Goal: Task Accomplishment & Management: Manage account settings

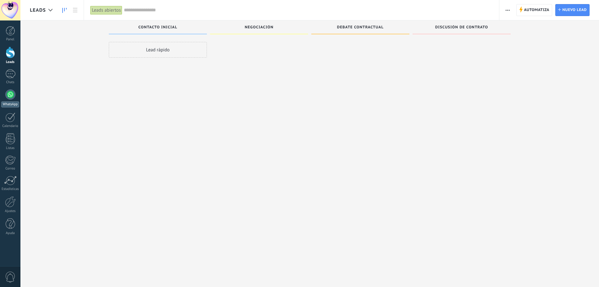
click at [11, 92] on div at bounding box center [10, 94] width 10 height 10
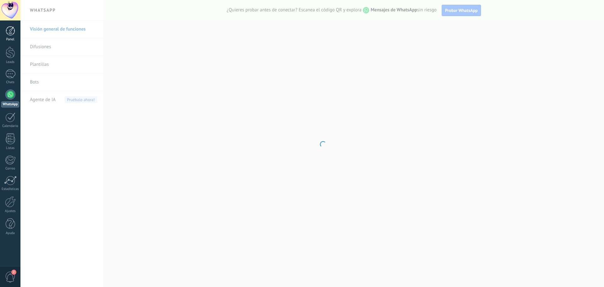
click at [6, 30] on div at bounding box center [10, 30] width 9 height 9
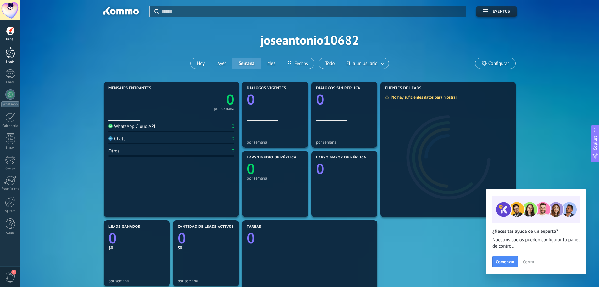
click at [8, 60] on div "Leads" at bounding box center [10, 62] width 18 height 4
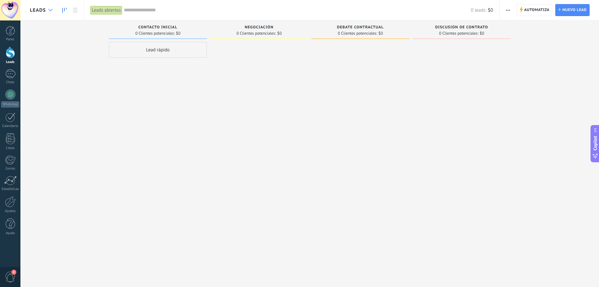
click at [52, 11] on div at bounding box center [50, 10] width 10 height 12
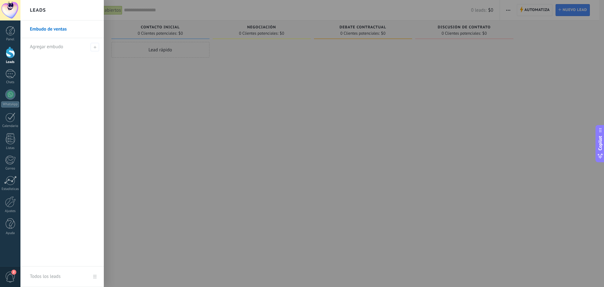
click at [52, 11] on div "Leads" at bounding box center [61, 10] width 83 height 20
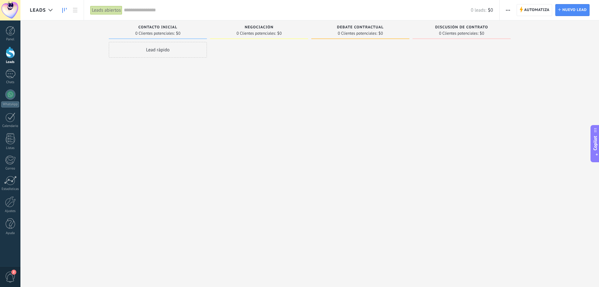
click at [66, 14] on link at bounding box center [64, 10] width 11 height 12
click at [61, 11] on link at bounding box center [64, 10] width 11 height 12
click at [17, 15] on div at bounding box center [10, 10] width 20 height 20
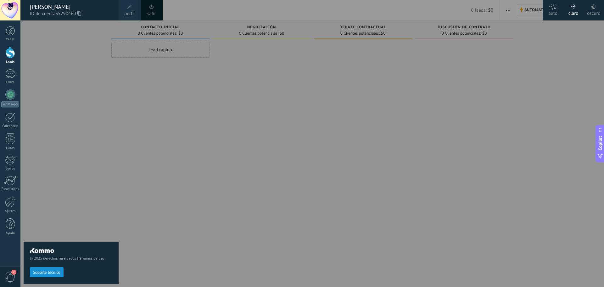
click at [93, 10] on span "ID de cuenta 35290460" at bounding box center [71, 13] width 82 height 7
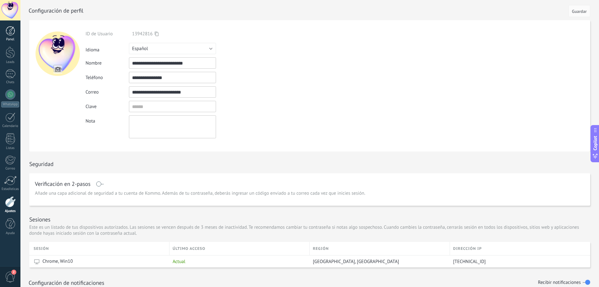
click at [14, 39] on div "Panel" at bounding box center [10, 39] width 18 height 4
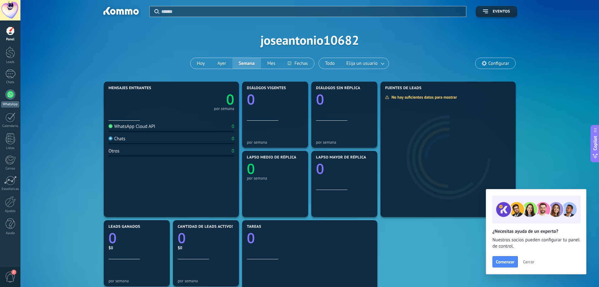
click at [8, 94] on div at bounding box center [10, 94] width 10 height 10
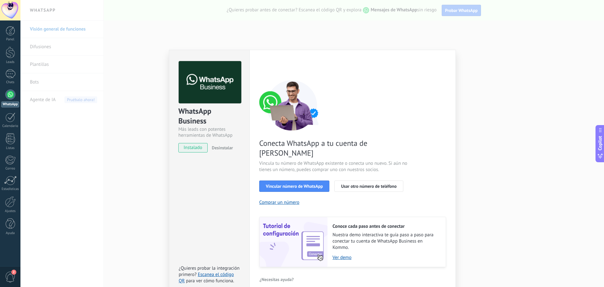
click at [116, 169] on div "WhatsApp Business Más leads con potentes herramientas de WhatsApp instalado Des…" at bounding box center [312, 143] width 584 height 287
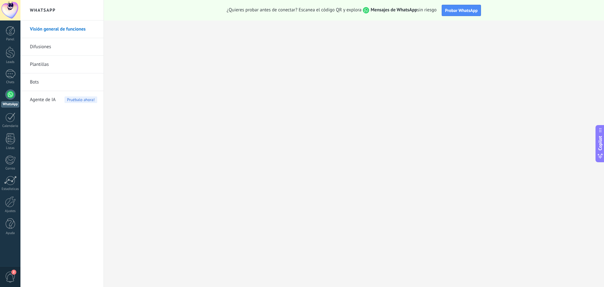
click at [37, 65] on link "Plantillas" at bounding box center [63, 65] width 67 height 18
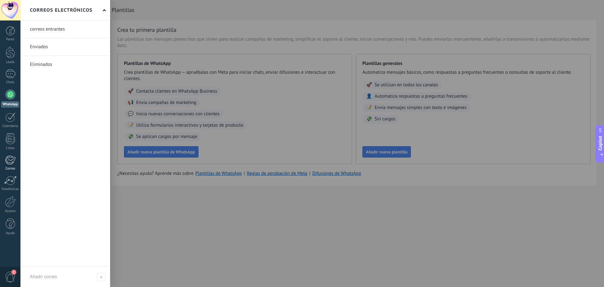
click at [10, 159] on div at bounding box center [10, 159] width 10 height 9
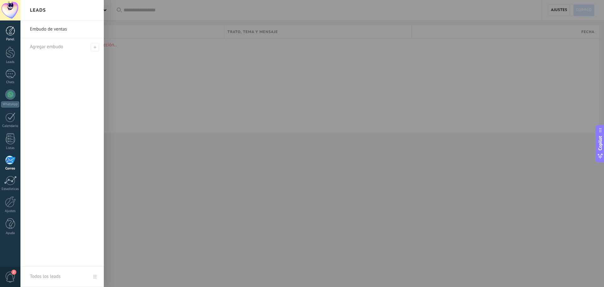
click at [11, 34] on div at bounding box center [10, 30] width 9 height 9
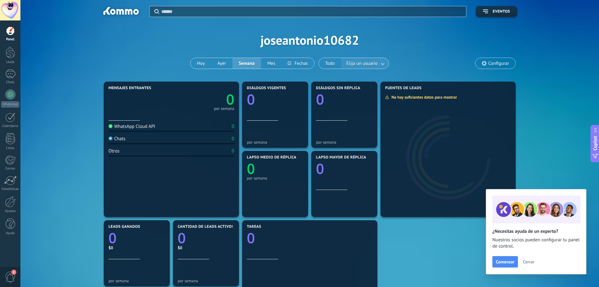
click at [386, 63] on link at bounding box center [383, 63] width 11 height 10
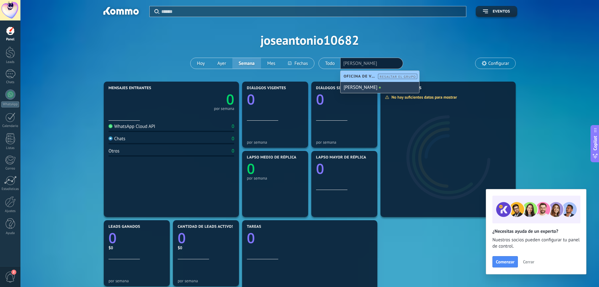
click at [378, 86] on div "[PERSON_NAME]" at bounding box center [380, 87] width 79 height 11
click at [416, 62] on div "Aplicar Eventos joseantonio10682 Hoy Ayer Semana Mes Todo Elija un usuario José…" at bounding box center [310, 40] width 560 height 80
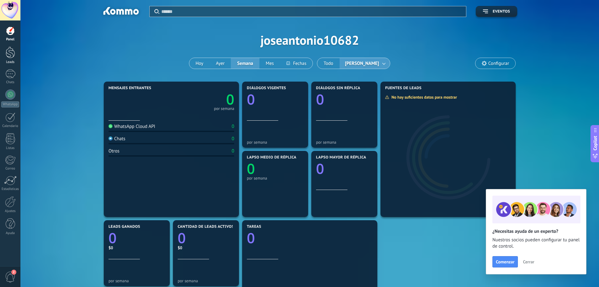
click at [14, 56] on div at bounding box center [10, 53] width 9 height 12
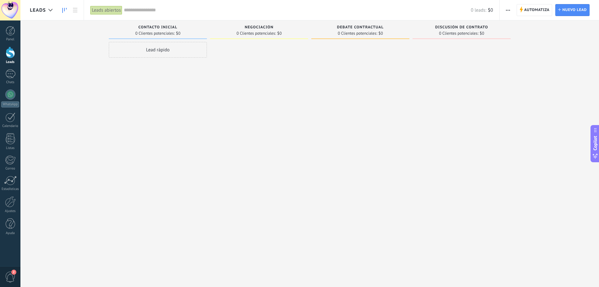
click at [100, 11] on div "Leads abiertos" at bounding box center [106, 10] width 32 height 9
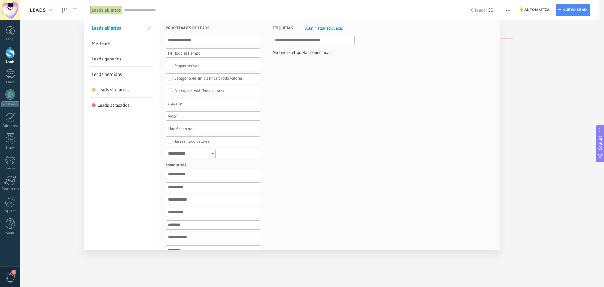
click at [101, 42] on span "Mis leads" at bounding box center [101, 44] width 19 height 6
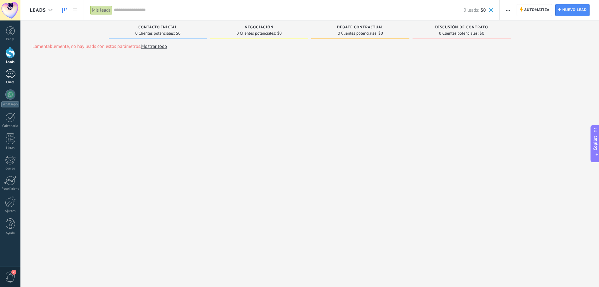
click at [5, 75] on div at bounding box center [10, 73] width 10 height 9
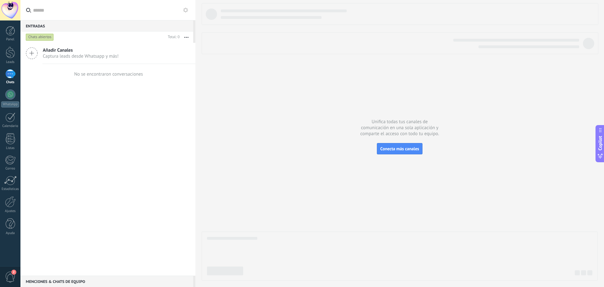
click at [55, 55] on span "Captura leads desde Whatsapp y más!" at bounding box center [81, 56] width 76 height 6
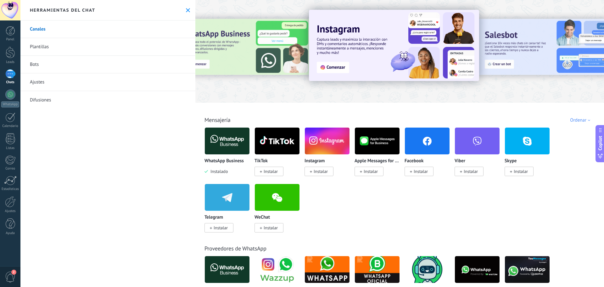
click at [186, 10] on use at bounding box center [188, 10] width 4 height 4
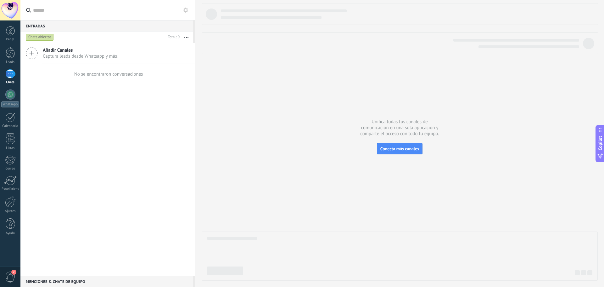
click at [38, 36] on div "Chats abiertos" at bounding box center [40, 37] width 28 height 8
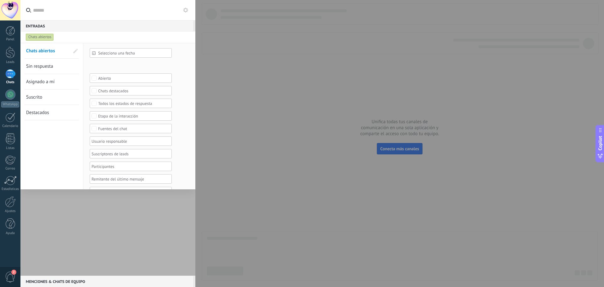
click at [40, 36] on div "Chats abiertos" at bounding box center [40, 37] width 28 height 8
click at [0, 0] on div "Incoming leads Contacto inicial Negociación Debate contractual Discusión de con…" at bounding box center [0, 0] width 0 height 0
click at [204, 85] on div at bounding box center [312, 143] width 584 height 287
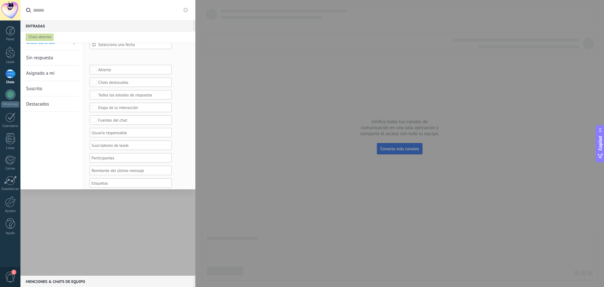
scroll to position [13, 0]
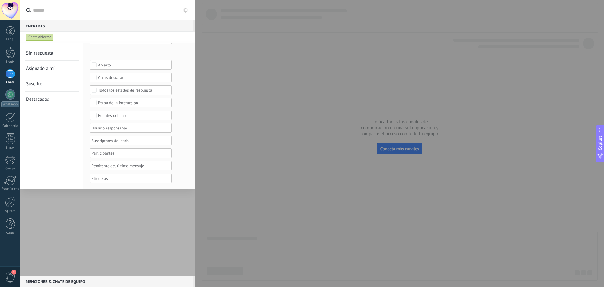
click at [121, 152] on div at bounding box center [129, 153] width 76 height 8
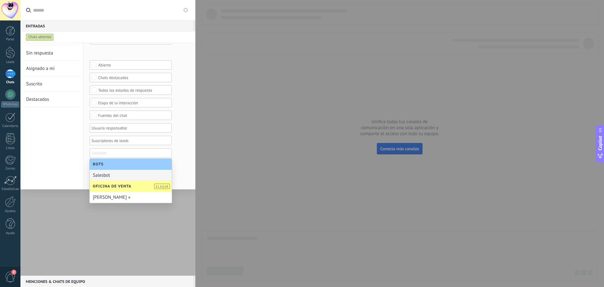
click at [188, 147] on div "Selecciona una fecha Selecciona una fecha Hoy Ayer Últimos ** 30 dias Esta sema…" at bounding box center [139, 109] width 112 height 159
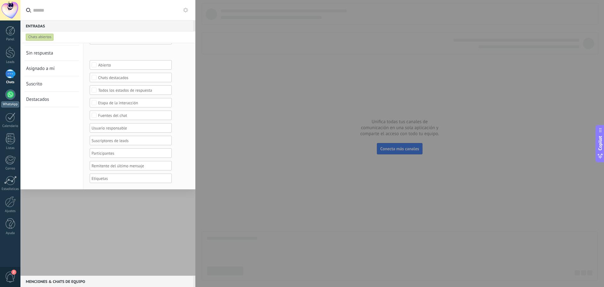
click at [10, 99] on div at bounding box center [10, 94] width 10 height 10
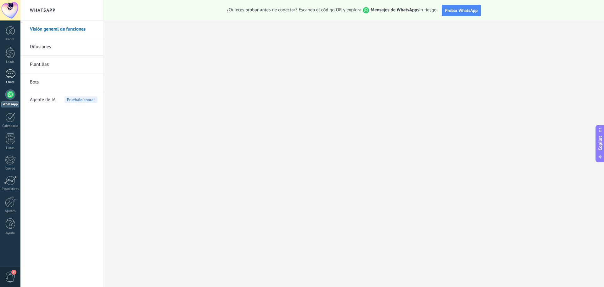
click at [10, 82] on div "Chats" at bounding box center [10, 82] width 18 height 4
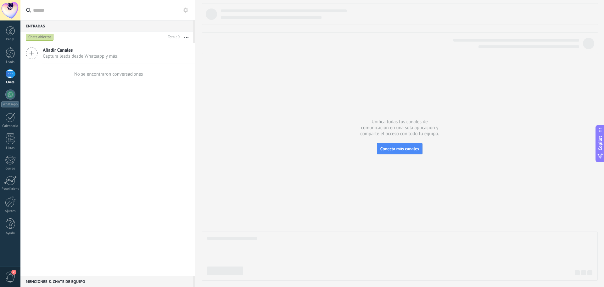
click at [31, 38] on div "Chats abiertos" at bounding box center [40, 37] width 28 height 8
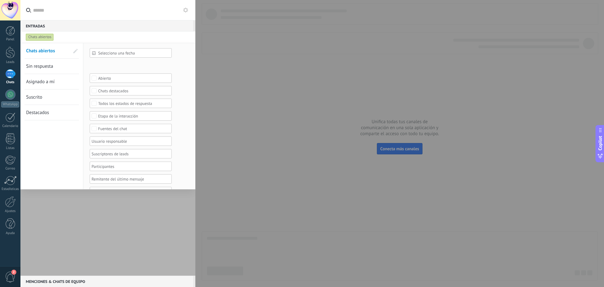
click at [45, 81] on span "Asignado a mí" at bounding box center [40, 82] width 29 height 6
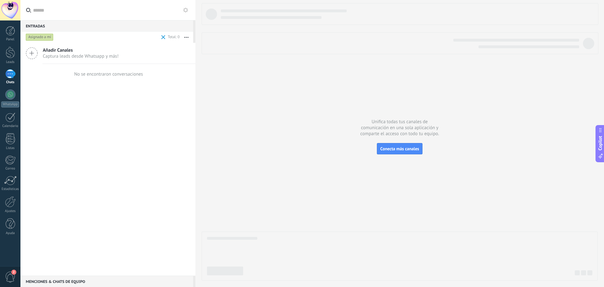
click at [42, 39] on div "Asignado a mí" at bounding box center [40, 37] width 28 height 8
click at [40, 38] on div "Asignado a mí" at bounding box center [40, 37] width 28 height 8
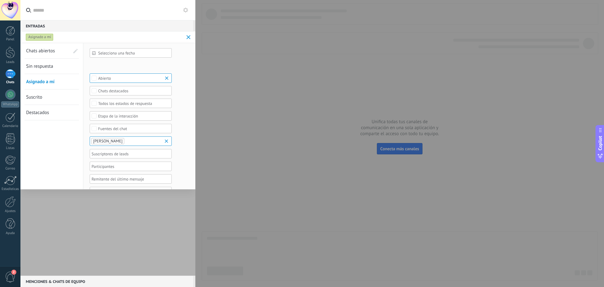
click at [53, 96] on link "Suscrito" at bounding box center [47, 96] width 43 height 15
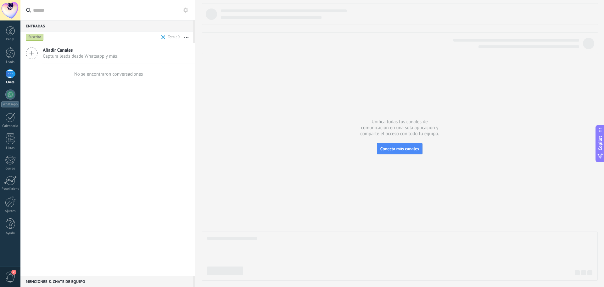
click at [40, 39] on div "Suscrito" at bounding box center [35, 37] width 18 height 8
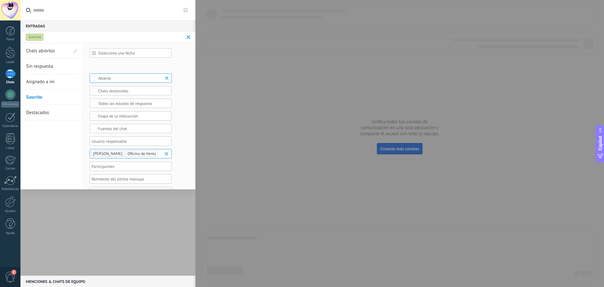
scroll to position [21, 0]
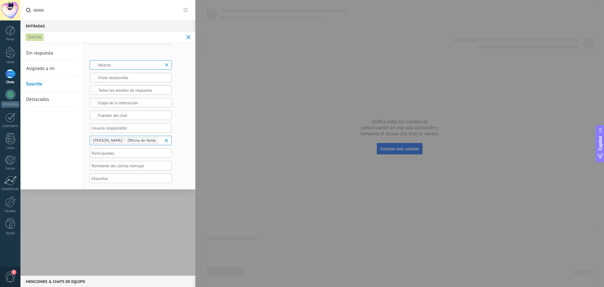
click at [113, 166] on div at bounding box center [129, 166] width 76 height 8
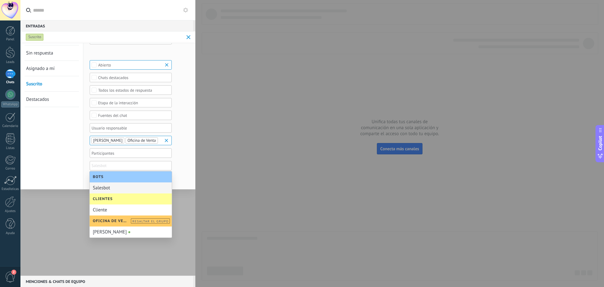
click at [124, 63] on div "Abierto" at bounding box center [130, 65] width 65 height 5
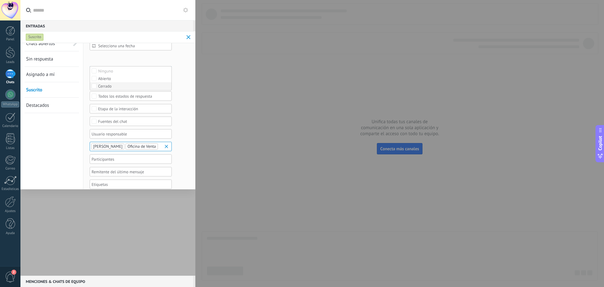
scroll to position [0, 0]
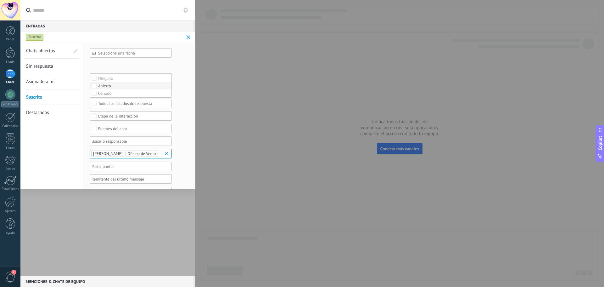
click at [111, 88] on label "Abierto" at bounding box center [130, 86] width 81 height 8
click at [110, 92] on div "Cerrado" at bounding box center [105, 93] width 14 height 4
click at [107, 87] on div "Abierto" at bounding box center [104, 86] width 13 height 4
click at [0, 0] on div "Incoming leads Contacto inicial Negociación Debate contractual Discusión de con…" at bounding box center [0, 0] width 0 height 0
click at [177, 182] on div at bounding box center [312, 143] width 584 height 287
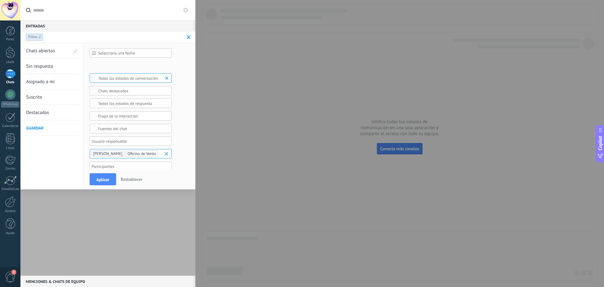
click at [102, 202] on div at bounding box center [107, 159] width 175 height 233
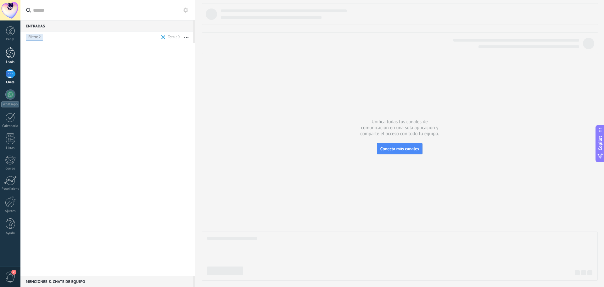
click at [16, 54] on link "Leads" at bounding box center [10, 56] width 20 height 18
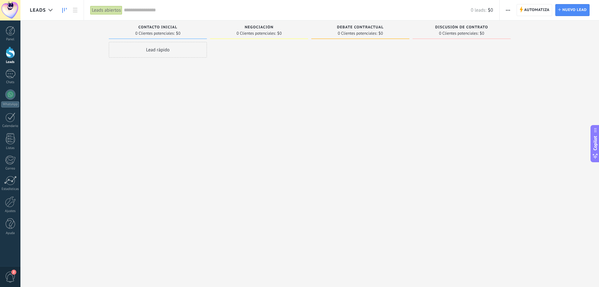
click at [39, 12] on span "Leads" at bounding box center [38, 10] width 16 height 6
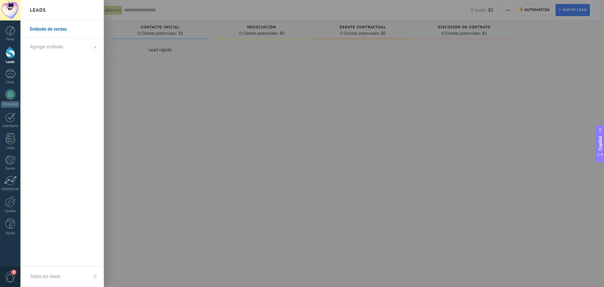
click at [116, 51] on div at bounding box center [322, 143] width 604 height 287
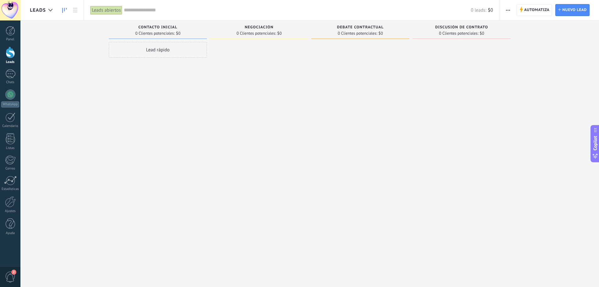
click at [107, 14] on div "Leads abiertos" at bounding box center [106, 10] width 32 height 9
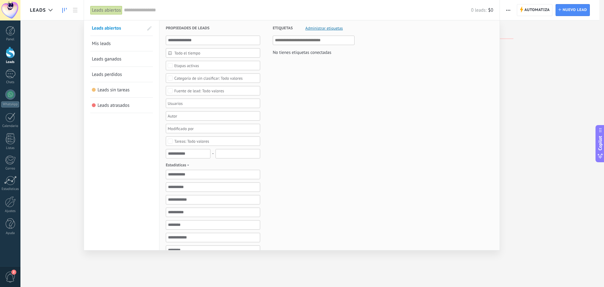
click at [112, 11] on div "Leads abiertos" at bounding box center [106, 10] width 32 height 9
click at [106, 28] on span "Leads abiertos" at bounding box center [106, 28] width 29 height 6
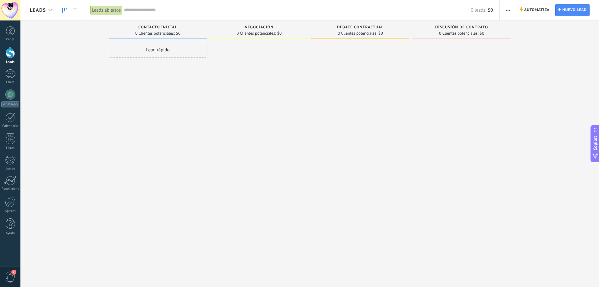
click at [66, 10] on icon at bounding box center [64, 10] width 4 height 5
click at [56, 11] on div "Leads" at bounding box center [44, 10] width 29 height 20
click at [52, 11] on icon at bounding box center [50, 10] width 4 height 3
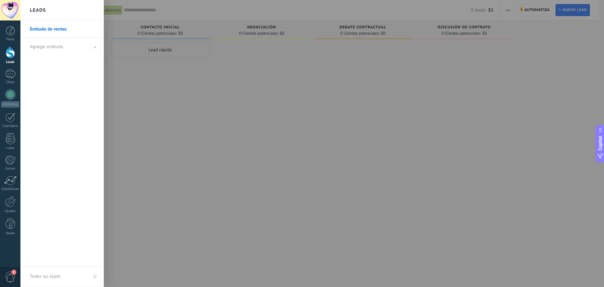
click at [52, 11] on div "Leads" at bounding box center [61, 10] width 83 height 20
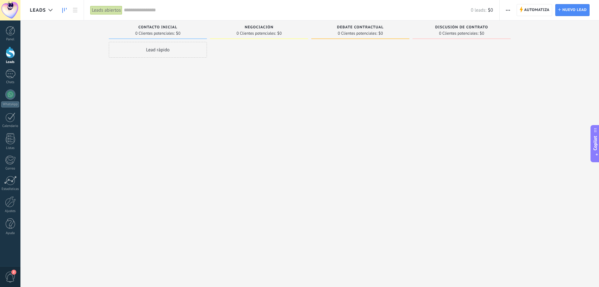
click at [98, 10] on div "Leads abiertos" at bounding box center [106, 10] width 32 height 9
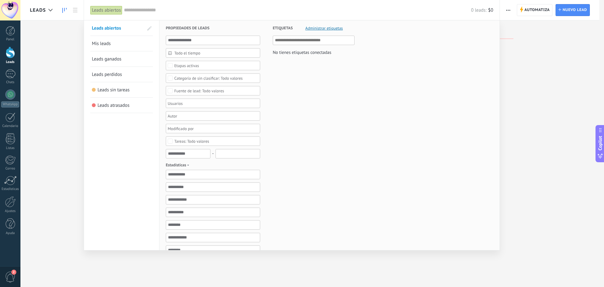
click at [205, 53] on span "Todo el tiempo" at bounding box center [215, 53] width 82 height 5
click at [299, 93] on div "Etiquetas Administrar etiquetas No tienes etiquetas conectadas" at bounding box center [307, 198] width 94 height 356
click at [207, 65] on span "Etapas activas" at bounding box center [213, 65] width 78 height 5
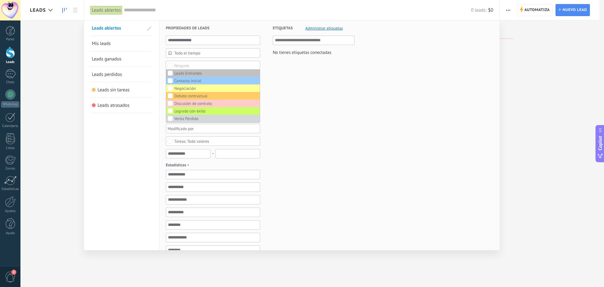
click at [353, 119] on div "Etiquetas Administrar etiquetas No tienes etiquetas conectadas" at bounding box center [307, 198] width 94 height 356
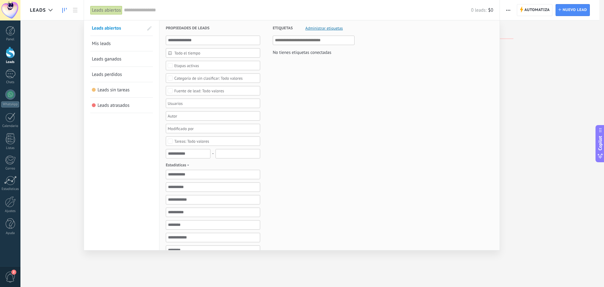
click at [66, 102] on div at bounding box center [302, 143] width 604 height 287
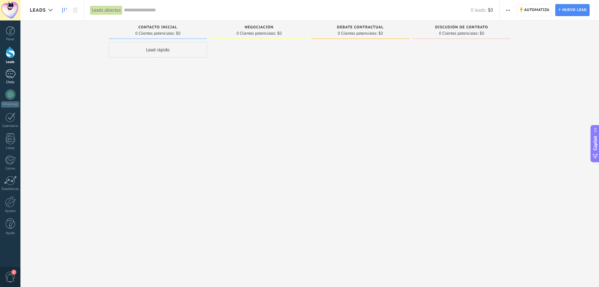
click at [10, 80] on div "Chats" at bounding box center [10, 82] width 18 height 4
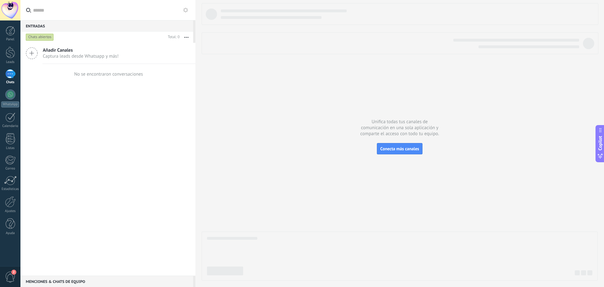
click at [38, 36] on div "Chats abiertos" at bounding box center [40, 37] width 28 height 8
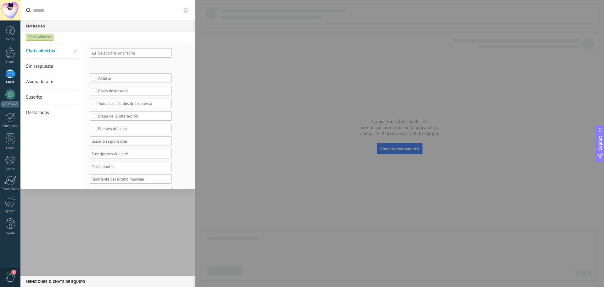
click at [132, 76] on div "Abierto" at bounding box center [131, 77] width 82 height 9
click at [0, 0] on div "Incoming leads Contacto inicial Negociación Debate contractual Discusión de con…" at bounding box center [0, 0] width 0 height 0
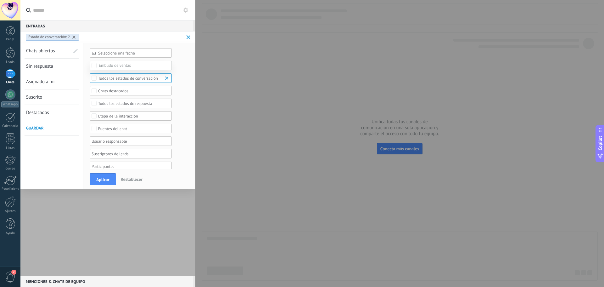
click at [180, 87] on div at bounding box center [312, 143] width 584 height 287
click at [7, 34] on div at bounding box center [10, 30] width 9 height 9
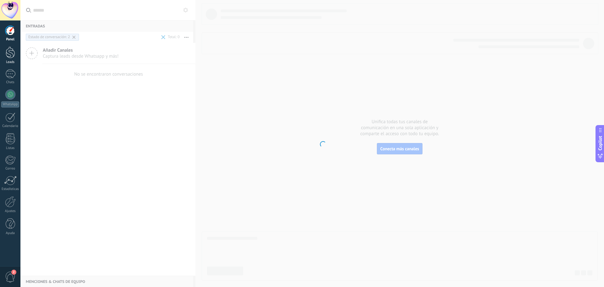
click at [9, 52] on div at bounding box center [10, 53] width 9 height 12
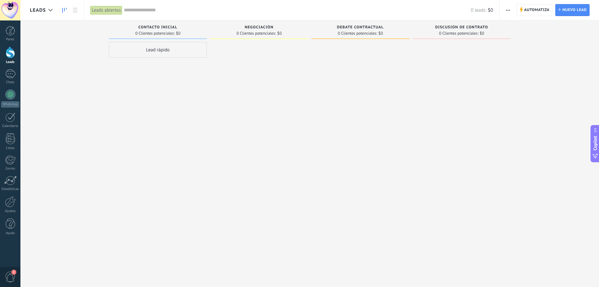
click at [108, 12] on div "Leads abiertos" at bounding box center [106, 10] width 32 height 9
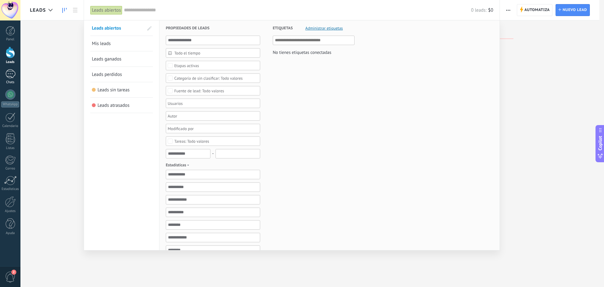
click at [15, 77] on div at bounding box center [10, 73] width 10 height 9
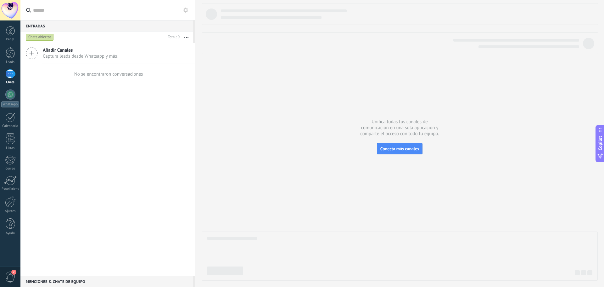
click at [45, 38] on div "Chats abiertos" at bounding box center [40, 37] width 28 height 8
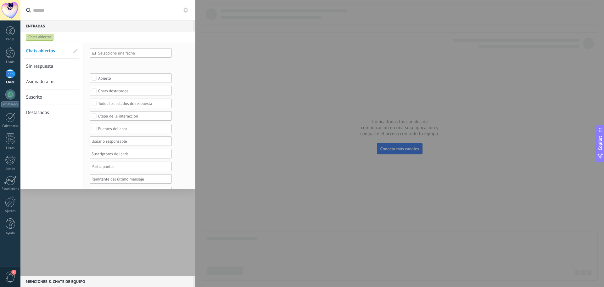
click at [0, 0] on div "Incoming leads Contacto inicial Negociación Debate contractual Discusión de con…" at bounding box center [0, 0] width 0 height 0
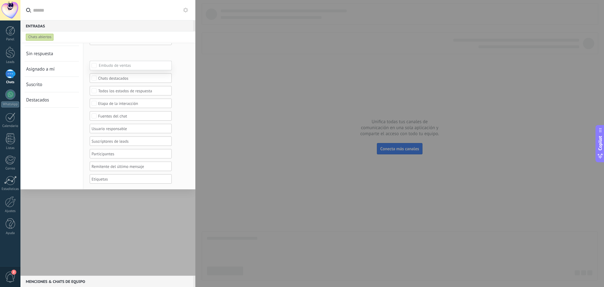
drag, startPoint x: 194, startPoint y: 103, endPoint x: 192, endPoint y: 100, distance: 3.8
click at [194, 100] on div at bounding box center [312, 143] width 584 height 287
click at [117, 64] on div "Abierto" at bounding box center [130, 65] width 65 height 5
click at [121, 66] on label "Ninguno" at bounding box center [130, 66] width 81 height 8
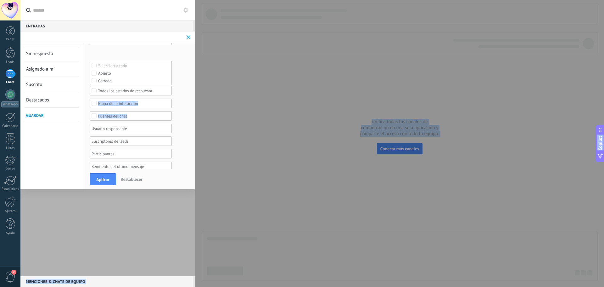
drag, startPoint x: 193, startPoint y: 94, endPoint x: 198, endPoint y: 77, distance: 17.6
click at [198, 77] on body ".abccls-1,.abccls-2{fill-rule:evenodd}.abccls-2{fill:#fff} .abfcls-1{fill:none}…" at bounding box center [302, 143] width 604 height 287
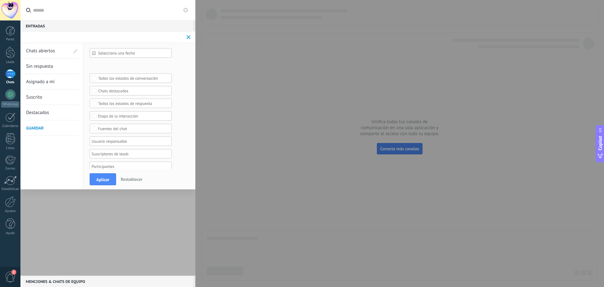
click at [0, 0] on div "Incoming leads Contacto inicial Negociación Debate contractual Discusión de con…" at bounding box center [0, 0] width 0 height 0
drag, startPoint x: 195, startPoint y: 87, endPoint x: 192, endPoint y: 102, distance: 14.8
click at [192, 102] on div at bounding box center [312, 143] width 584 height 287
click at [0, 0] on div "Incoming leads Contacto inicial Negociación Debate contractual Discusión de con…" at bounding box center [0, 0] width 0 height 0
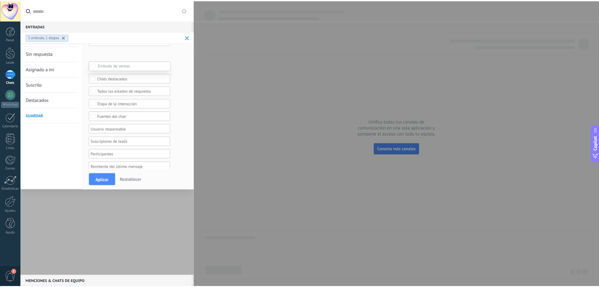
scroll to position [0, 0]
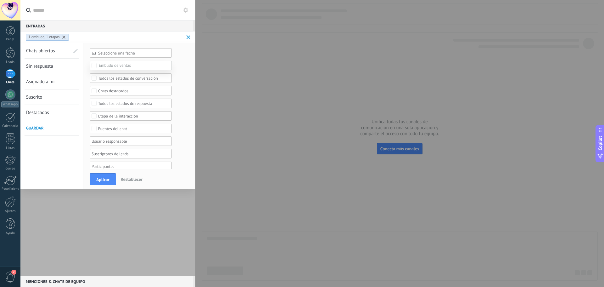
click at [147, 215] on div "Incoming leads Contacto inicial Negociación Debate contractual Discusión de con…" at bounding box center [131, 173] width 82 height 225
click at [188, 36] on span at bounding box center [189, 37] width 4 height 4
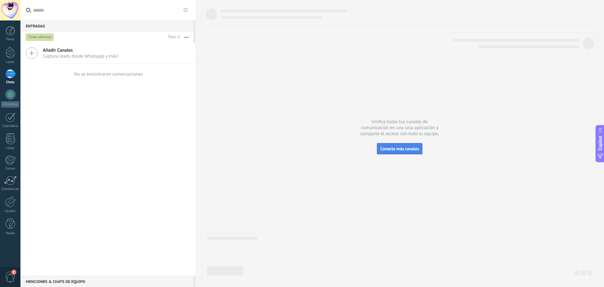
click at [394, 150] on span "Conecta más canales" at bounding box center [399, 149] width 39 height 6
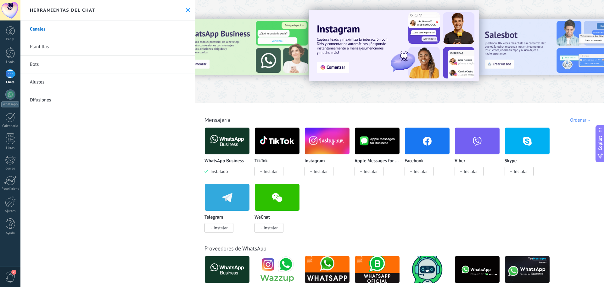
click at [186, 10] on icon at bounding box center [188, 10] width 4 height 4
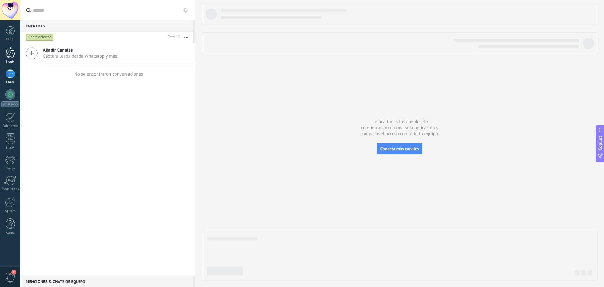
click at [15, 57] on link "Leads" at bounding box center [10, 56] width 20 height 18
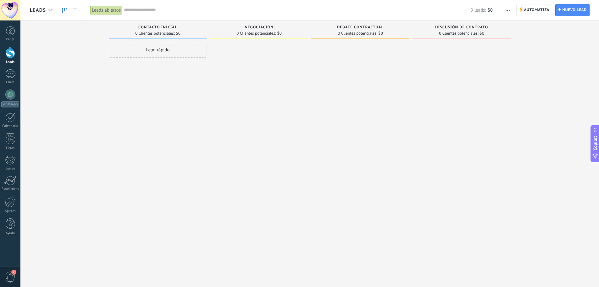
click at [97, 6] on div "Leads abiertos" at bounding box center [106, 10] width 32 height 9
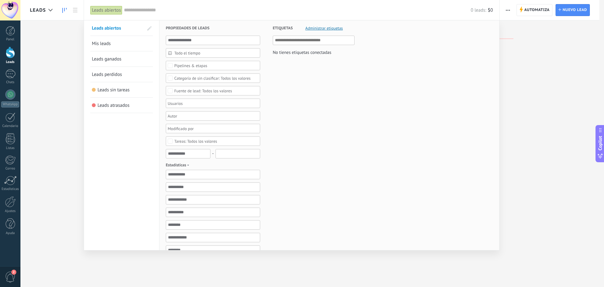
click at [196, 50] on div "Todo el tiempo" at bounding box center [213, 52] width 94 height 9
click at [201, 50] on div "Todo el tiempo" at bounding box center [213, 52] width 94 height 9
click at [219, 54] on span "Todo el tiempo" at bounding box center [215, 53] width 82 height 5
click at [294, 104] on div "Etiquetas Administrar etiquetas No tienes etiquetas conectadas" at bounding box center [307, 198] width 94 height 356
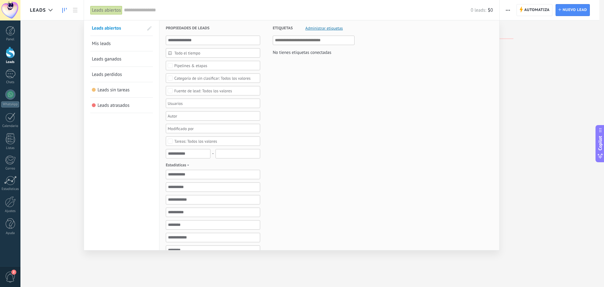
click at [231, 79] on div "Todos los valores" at bounding box center [212, 78] width 76 height 5
click at [290, 97] on div "Etiquetas Administrar etiquetas No tienes etiquetas conectadas" at bounding box center [307, 198] width 94 height 356
click at [239, 90] on span "Todos los valores" at bounding box center [213, 90] width 78 height 5
click at [271, 96] on div "Etiquetas Administrar etiquetas No tienes etiquetas conectadas" at bounding box center [307, 198] width 94 height 356
